Goal: Complete application form

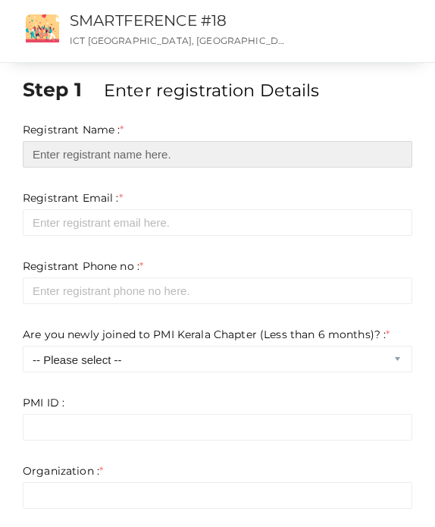
click at [392, 155] on input "text" at bounding box center [217, 154] width 389 height 27
type input "[PERSON_NAME]"
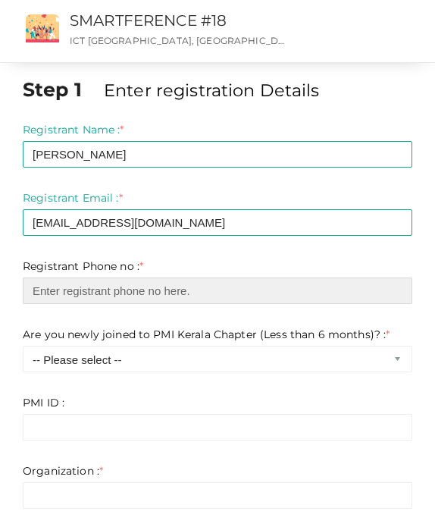
click at [120, 287] on input "number" at bounding box center [217, 290] width 389 height 27
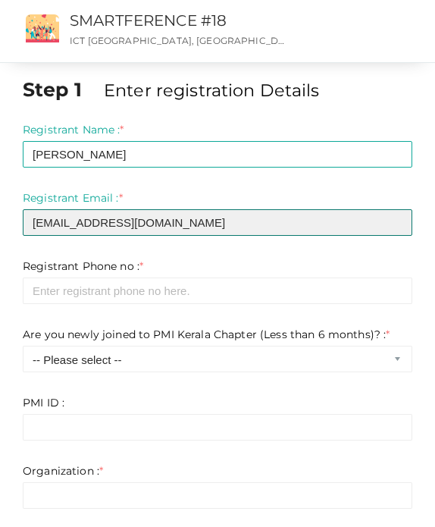
drag, startPoint x: 211, startPoint y: 225, endPoint x: 63, endPoint y: 220, distance: 148.6
type input "[EMAIL_ADDRESS][DOMAIN_NAME]"
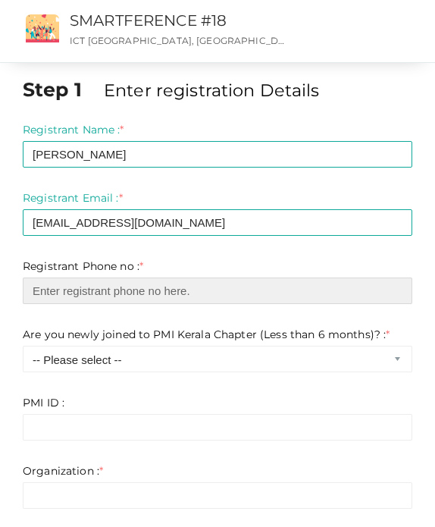
click at [86, 287] on input "number" at bounding box center [217, 290] width 389 height 27
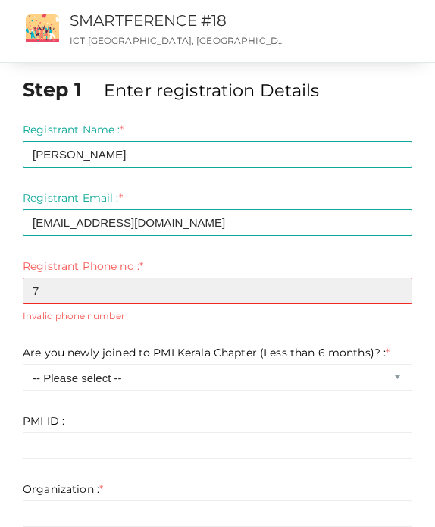
type input "70"
type input "7034881180"
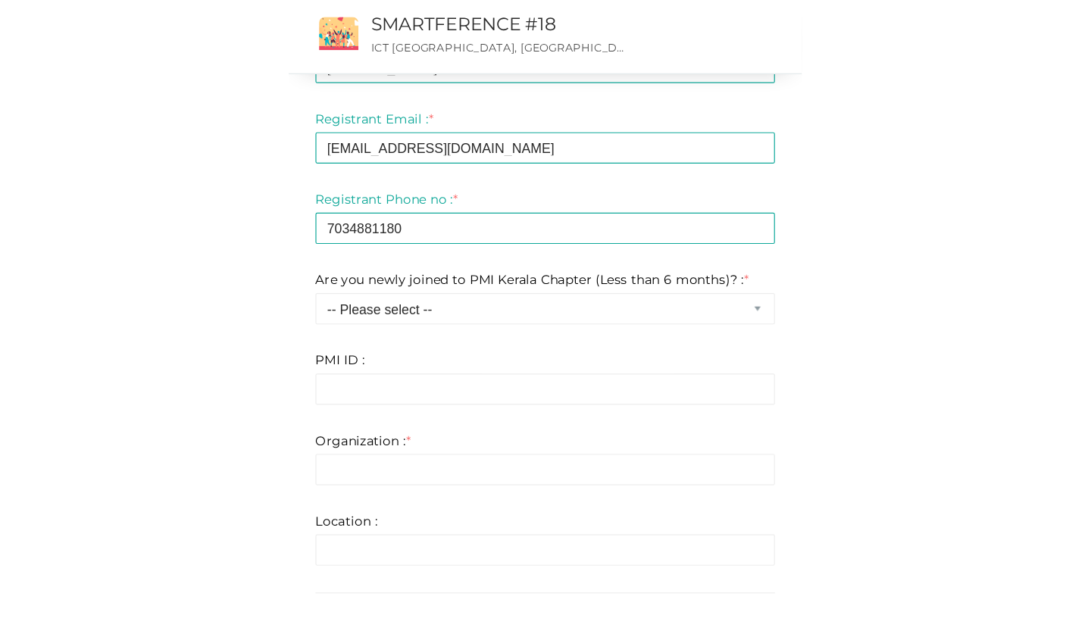
scroll to position [180, 0]
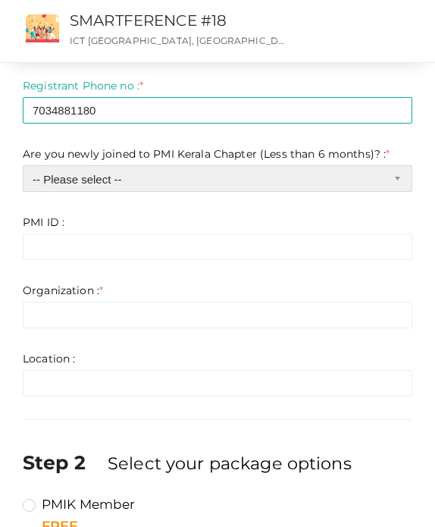
select select "0"
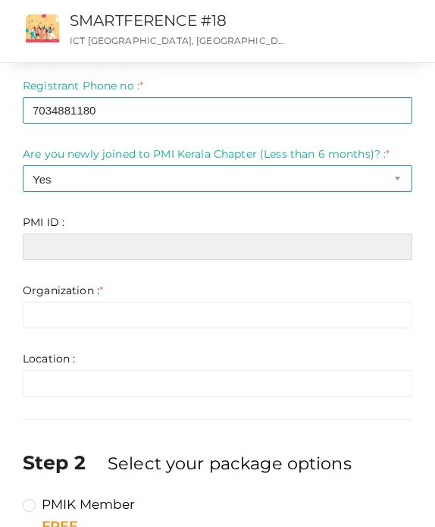
click at [138, 249] on input "text" at bounding box center [217, 246] width 389 height 27
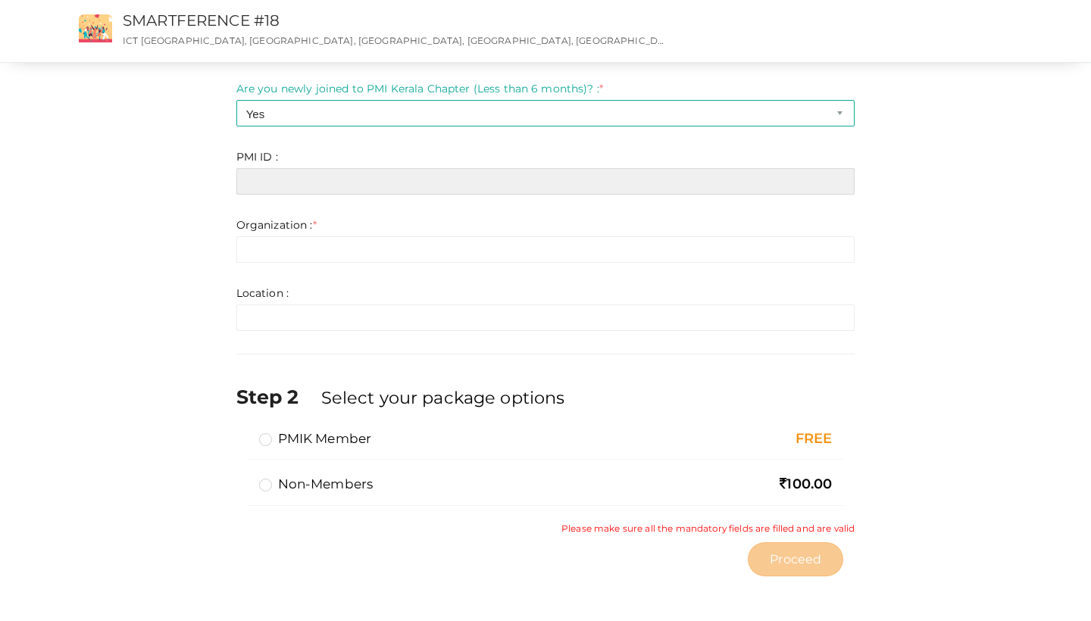
scroll to position [245, 0]
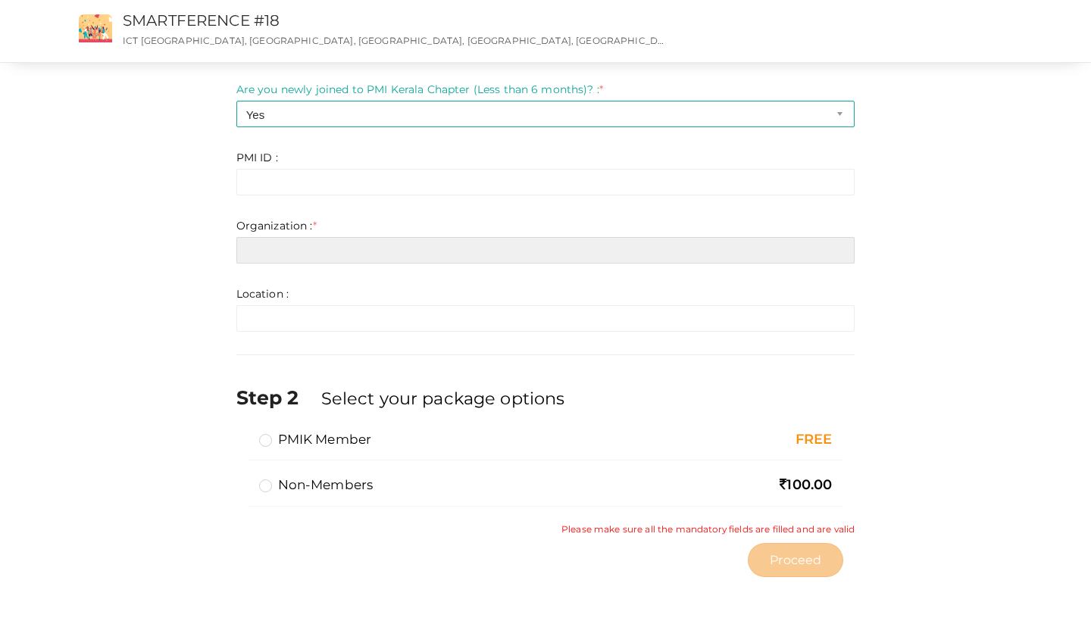
click at [434, 238] on input "text" at bounding box center [545, 250] width 619 height 27
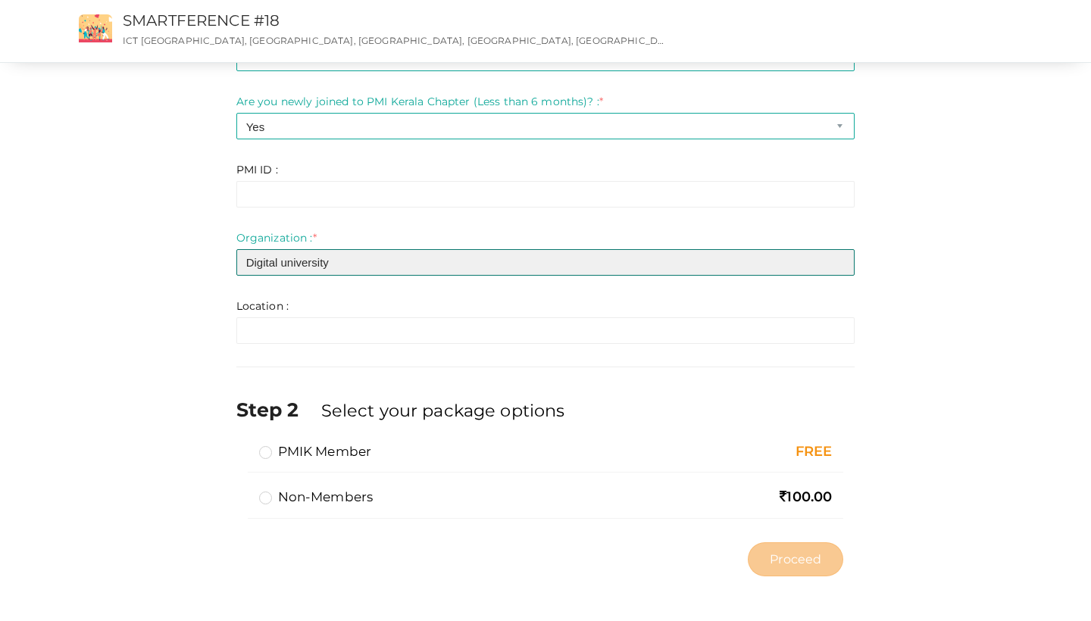
type input "Digital university"
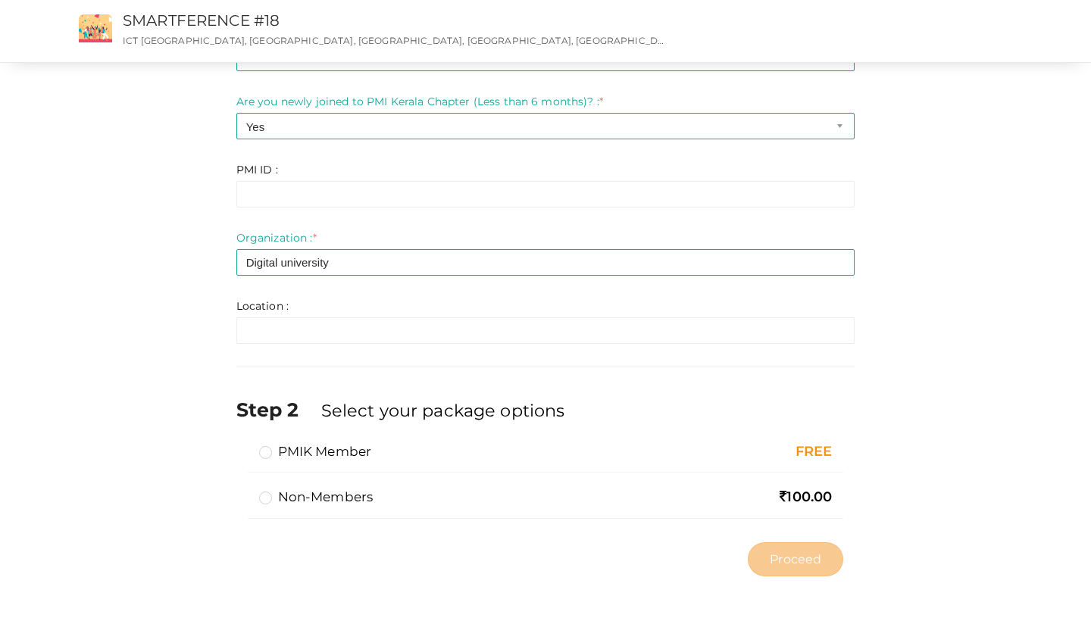
click at [434, 318] on div "Location : * Invalid Email Required. Limit exceeds. Limit is - Invalid email In…" at bounding box center [545, 320] width 619 height 45
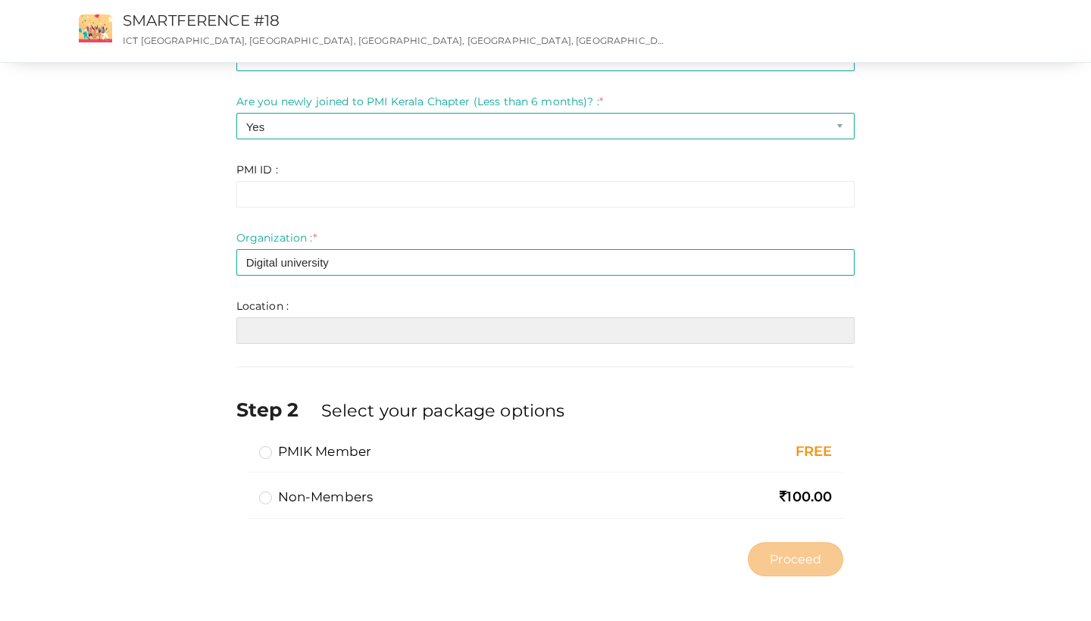
click at [434, 320] on input "text" at bounding box center [545, 330] width 619 height 27
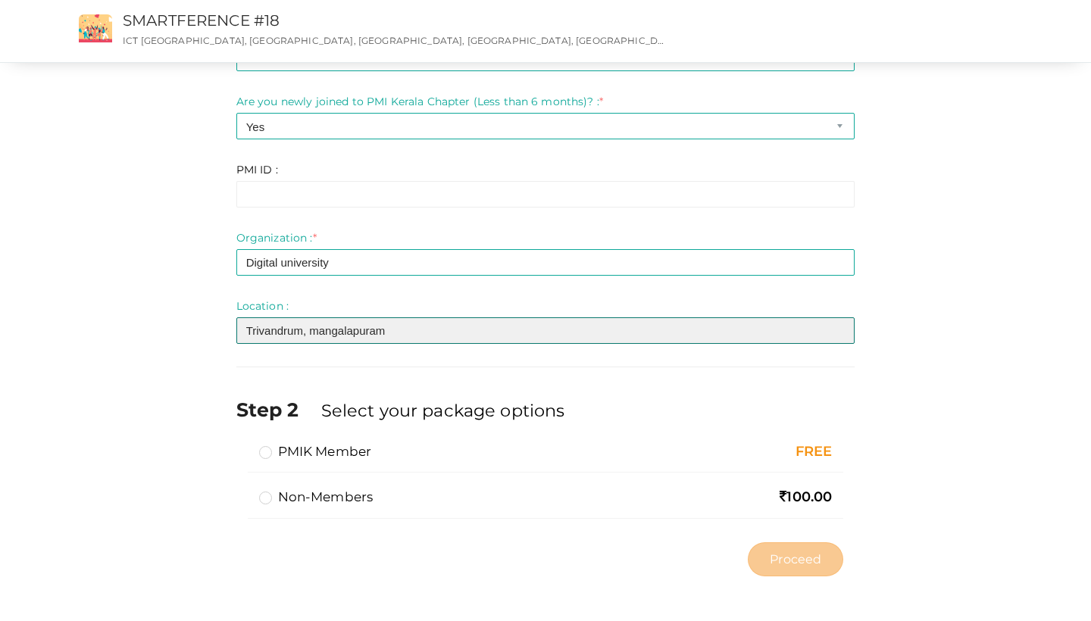
type input "Trivandrum, mangalapuram"
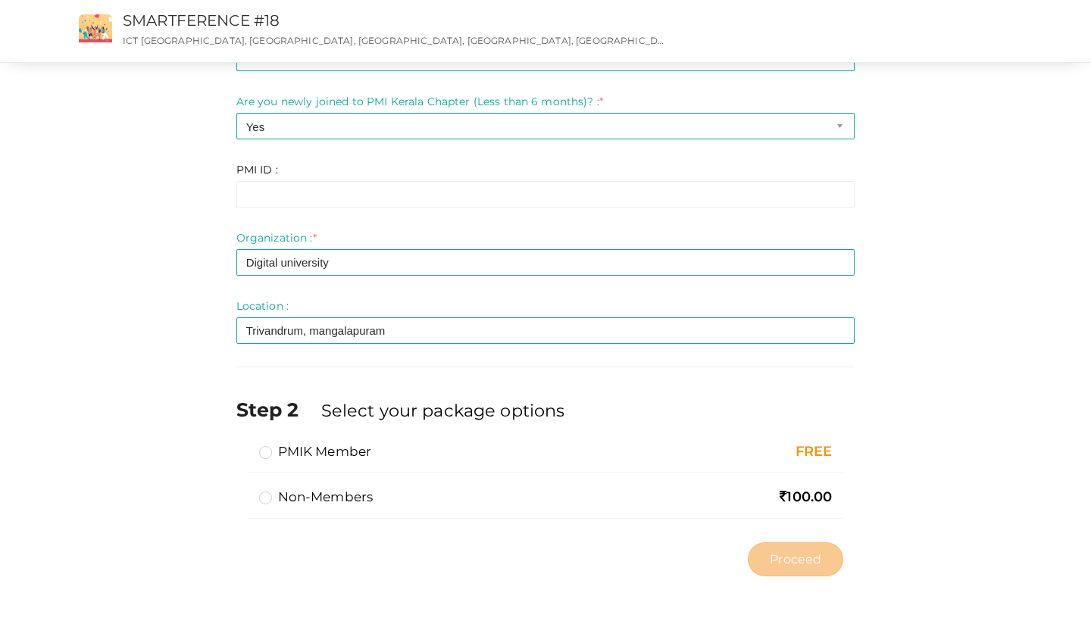
click at [305, 458] on label "PMIK Member" at bounding box center [315, 451] width 113 height 18
click at [244, 445] on input "PMIK Member" at bounding box center [244, 445] width 0 height 0
click at [434, 526] on span "Proceed" at bounding box center [796, 559] width 52 height 17
type input "N/A"
